Goal: Use online tool/utility: Use online tool/utility

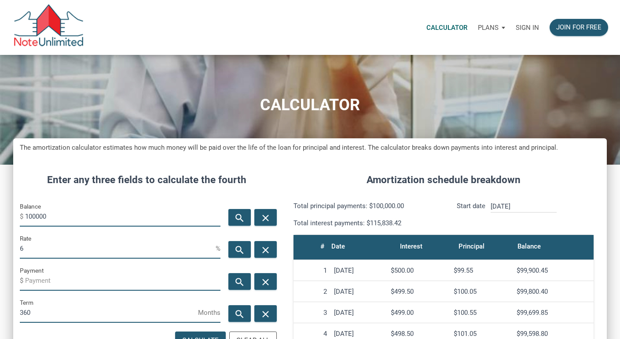
scroll to position [422, 593]
click at [522, 31] on div "Sign in" at bounding box center [527, 28] width 34 height 28
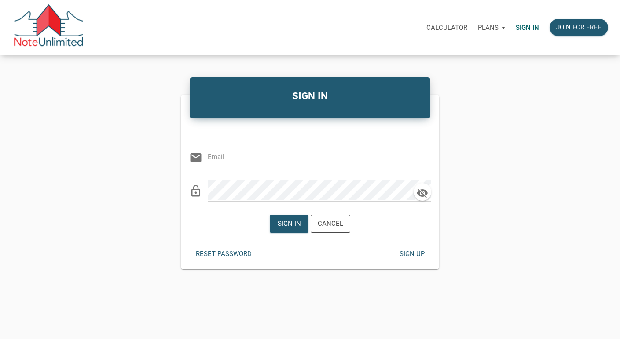
type input "[EMAIL_ADDRESS][DOMAIN_NAME]"
click at [292, 226] on div "Sign in" at bounding box center [288, 224] width 23 height 10
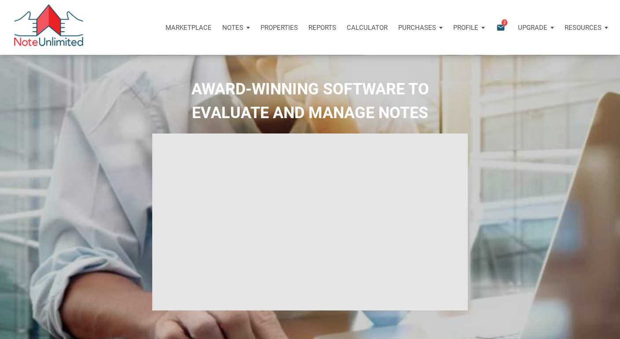
select select
type input "Introduction to new features"
select select
click at [361, 30] on p "Calculator" at bounding box center [367, 28] width 41 height 8
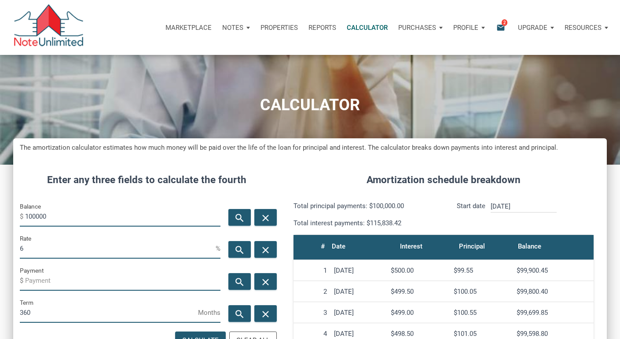
scroll to position [422, 593]
click at [86, 211] on input "100000" at bounding box center [122, 217] width 195 height 20
click at [85, 211] on input "100000" at bounding box center [122, 217] width 195 height 20
type input "5312500"
click at [94, 255] on input "6" at bounding box center [118, 249] width 196 height 20
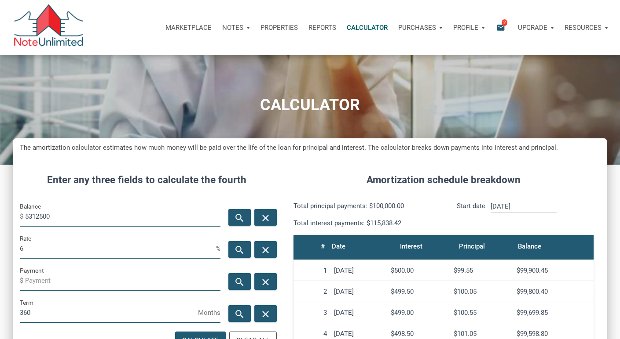
click at [94, 255] on input "6" at bounding box center [118, 249] width 196 height 20
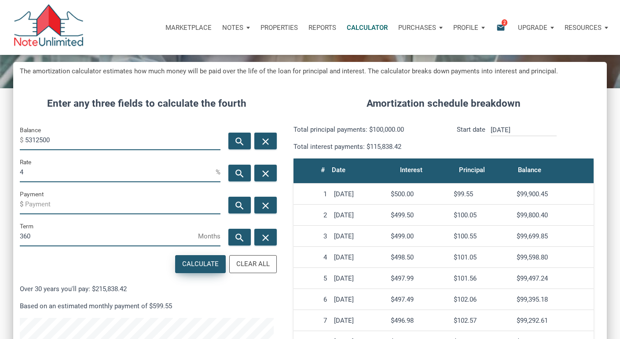
type input "4"
click at [195, 267] on div "Calculate" at bounding box center [200, 264] width 36 height 10
type input "-25362.69"
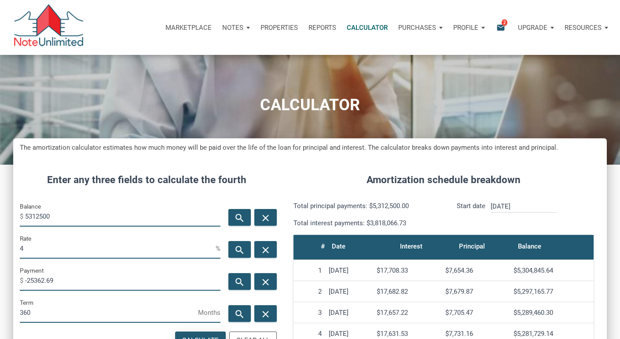
scroll to position [28, 0]
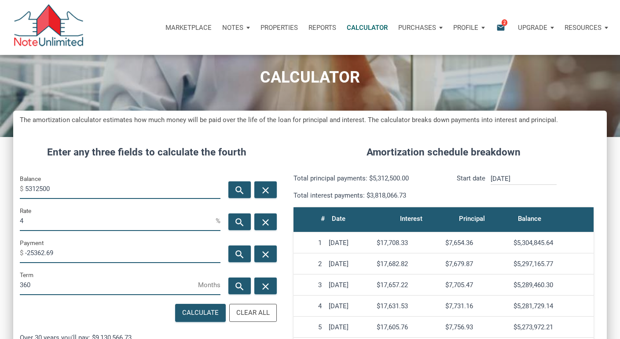
click at [59, 186] on input "5312500" at bounding box center [122, 189] width 195 height 20
click at [82, 189] on input "5312500" at bounding box center [122, 189] width 195 height 20
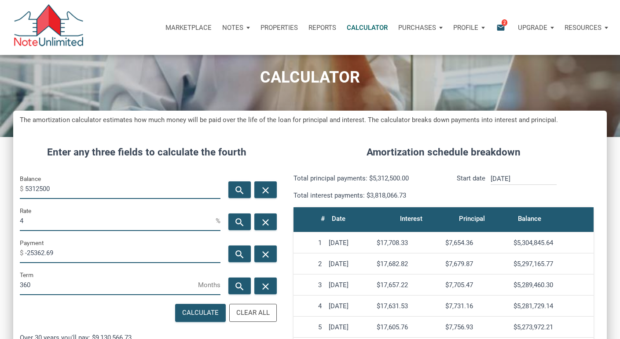
click at [82, 189] on input "5312500" at bounding box center [122, 189] width 195 height 20
type input "5250000"
click at [95, 255] on input "-25362.69" at bounding box center [122, 254] width 195 height 20
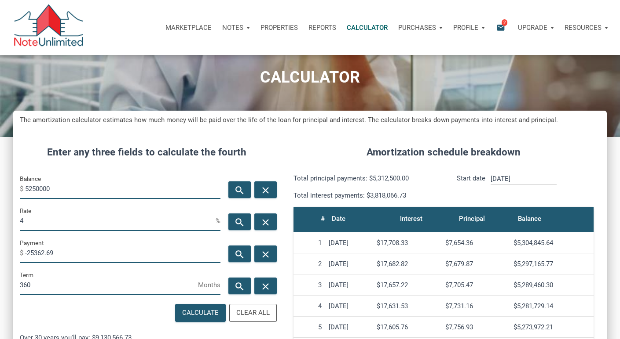
click at [95, 255] on input "-25362.69" at bounding box center [122, 254] width 195 height 20
click at [199, 312] on div "Calculate" at bounding box center [200, 313] width 36 height 10
type input "-25064.3"
click at [105, 182] on input "5250000" at bounding box center [122, 189] width 195 height 20
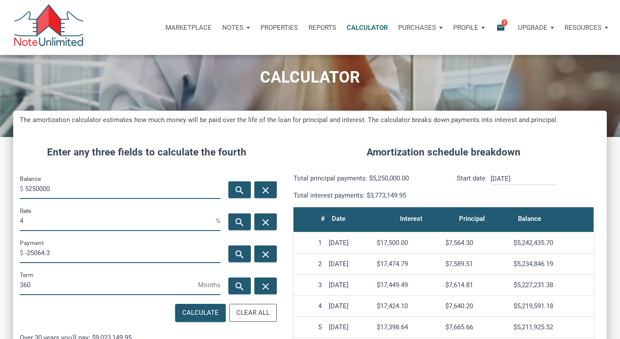
click at [103, 186] on input "5250000" at bounding box center [122, 189] width 195 height 20
click at [109, 184] on input "5250000" at bounding box center [122, 189] width 195 height 20
click at [104, 189] on input "5250000" at bounding box center [122, 189] width 195 height 20
click at [102, 190] on input "5250000" at bounding box center [122, 189] width 195 height 20
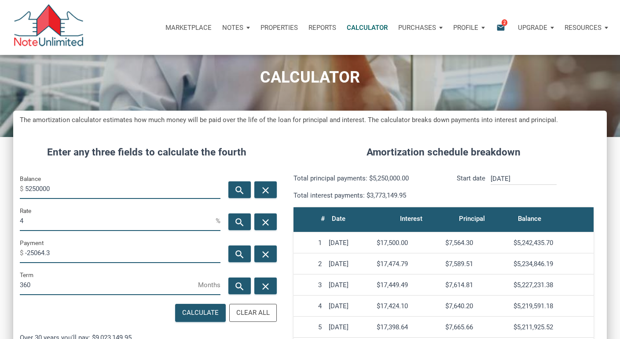
click at [102, 190] on input "5250000" at bounding box center [122, 189] width 195 height 20
type input "5170000"
click at [123, 255] on input "-25064.3" at bounding box center [122, 254] width 195 height 20
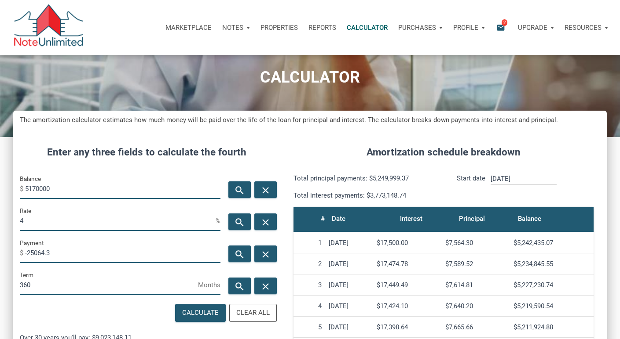
click at [115, 263] on div "Payment $ -25064.3" at bounding box center [120, 251] width 201 height 26
click at [114, 259] on input "-25064.3" at bounding box center [122, 254] width 195 height 20
type input "-"
click at [203, 314] on div "Calculate" at bounding box center [200, 313] width 36 height 10
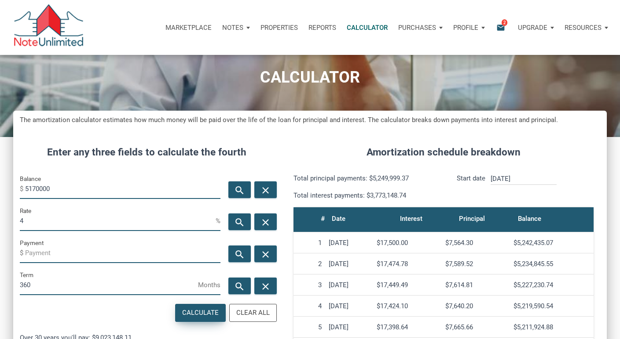
type input "-24682.37"
click at [113, 190] on input "5170000" at bounding box center [122, 189] width 195 height 20
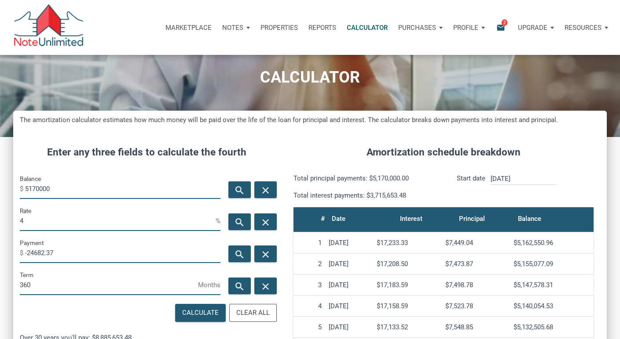
click at [113, 190] on input "5170000" at bounding box center [122, 189] width 195 height 20
type input "5200000"
click at [94, 257] on input "-24682.37" at bounding box center [122, 254] width 195 height 20
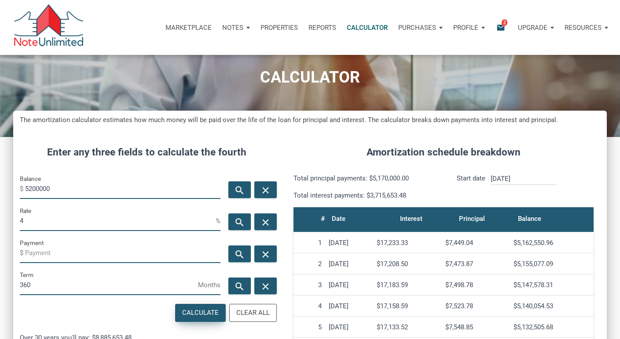
click at [196, 312] on div "Calculate" at bounding box center [200, 313] width 36 height 10
type input "-24825.6"
drag, startPoint x: 34, startPoint y: 188, endPoint x: 38, endPoint y: 193, distance: 7.0
click at [34, 188] on input "5200000" at bounding box center [122, 189] width 195 height 20
type input "5250000"
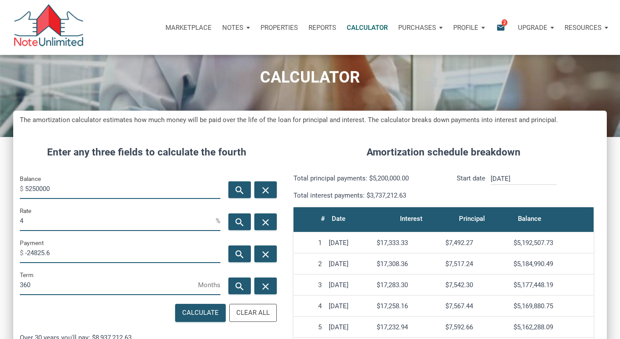
click at [78, 260] on input "-24825.6" at bounding box center [122, 254] width 195 height 20
click at [78, 259] on input "-24825.6" at bounding box center [122, 254] width 195 height 20
click at [77, 257] on input "-24825.6" at bounding box center [122, 254] width 195 height 20
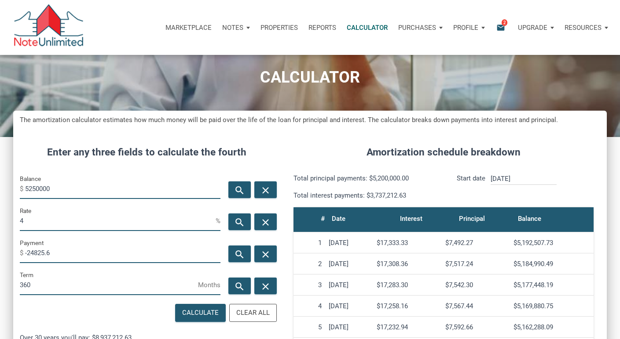
type input "-"
click at [189, 307] on div "Calculate" at bounding box center [200, 313] width 50 height 17
type input "-25064.3"
click at [35, 189] on input "5250000" at bounding box center [122, 189] width 195 height 20
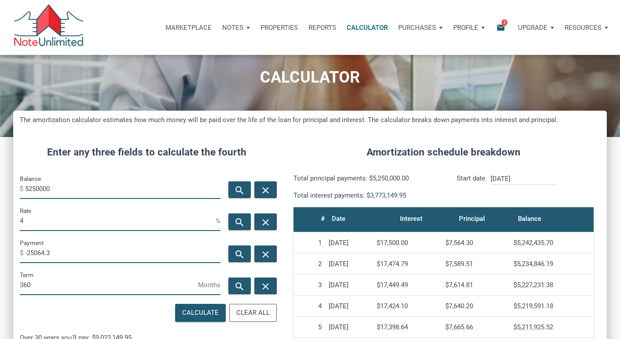
click at [34, 190] on input "5250000" at bounding box center [122, 189] width 195 height 20
type input "5280000"
click at [47, 219] on input "4" at bounding box center [118, 222] width 196 height 20
click at [55, 253] on input "-25064.3" at bounding box center [122, 254] width 195 height 20
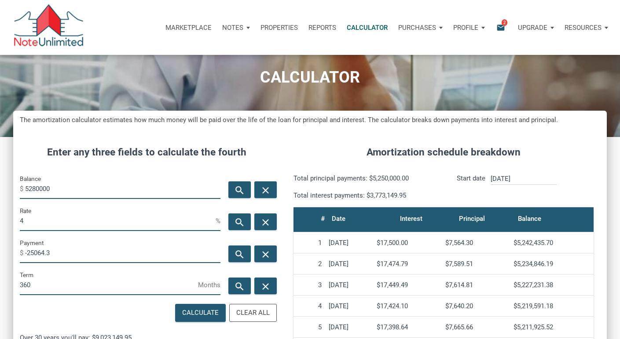
click at [55, 253] on input "-25064.3" at bounding box center [122, 254] width 195 height 20
click at [194, 318] on div "Calculate" at bounding box center [200, 313] width 50 height 17
click at [194, 318] on div "Calculate" at bounding box center [200, 313] width 36 height 10
type input "-25207.53"
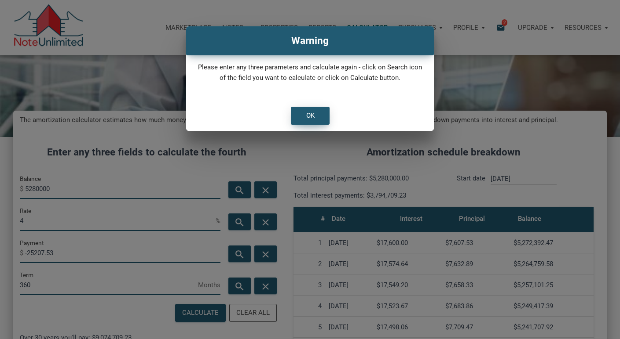
click at [313, 115] on div "OK" at bounding box center [310, 116] width 8 height 10
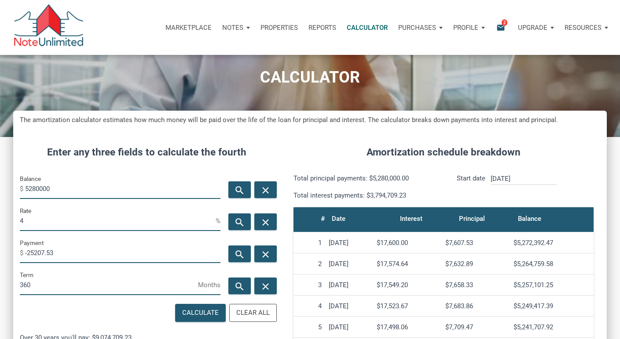
click at [71, 253] on input "-25207.53" at bounding box center [122, 254] width 195 height 20
click at [204, 313] on div "Calculate" at bounding box center [200, 313] width 36 height 10
type input "-25207.53"
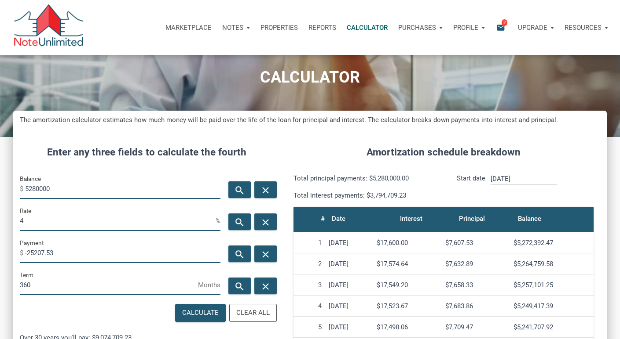
click at [40, 190] on input "5280000" at bounding box center [122, 189] width 195 height 20
type input "5150000"
click at [71, 252] on input "-25207.53" at bounding box center [122, 254] width 195 height 20
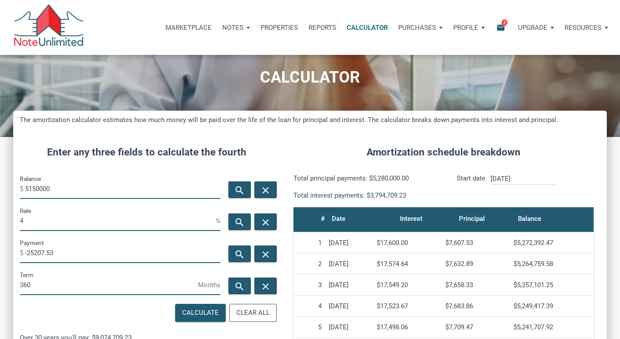
click at [71, 252] on input "-25207.53" at bounding box center [122, 254] width 195 height 20
click at [190, 313] on div "Calculate" at bounding box center [200, 313] width 36 height 10
type input "-24586.89"
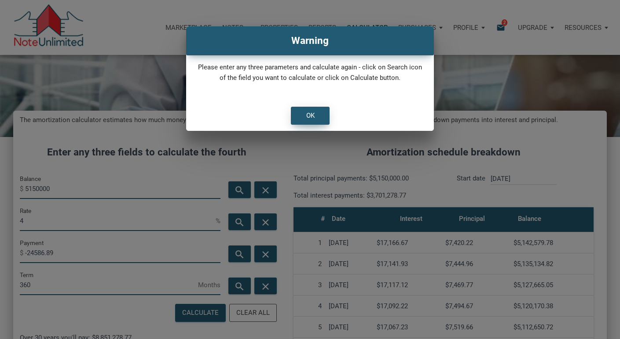
click at [304, 114] on div "OK" at bounding box center [310, 115] width 38 height 17
